Goal: Find specific page/section: Find specific page/section

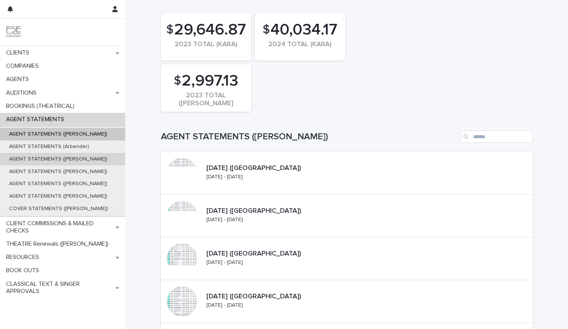
click at [54, 153] on div "AGENT STATEMENTS ([PERSON_NAME])" at bounding box center [62, 159] width 125 height 13
